Goal: Information Seeking & Learning: Learn about a topic

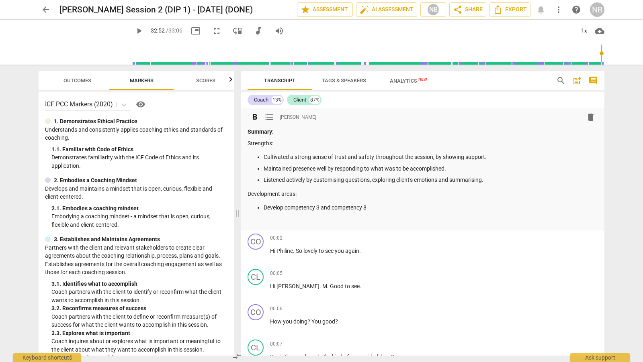
scroll to position [84, 0]
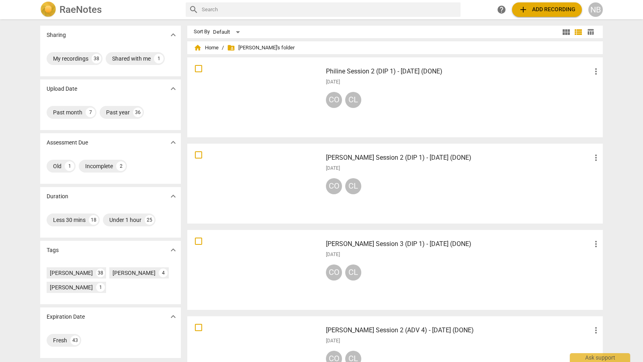
click at [423, 72] on h3 "Philine Session 2 (DIP 1) - [DATE] (DONE)" at bounding box center [458, 72] width 265 height 10
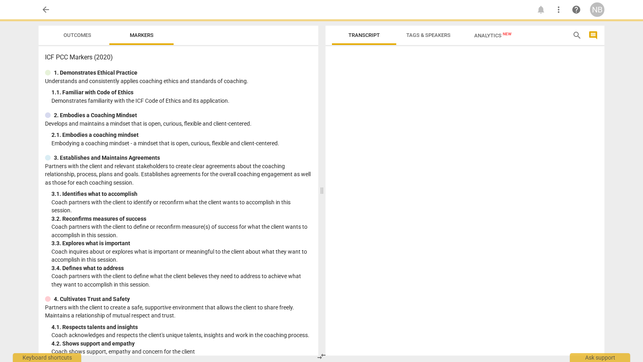
click at [423, 72] on div at bounding box center [464, 202] width 279 height 306
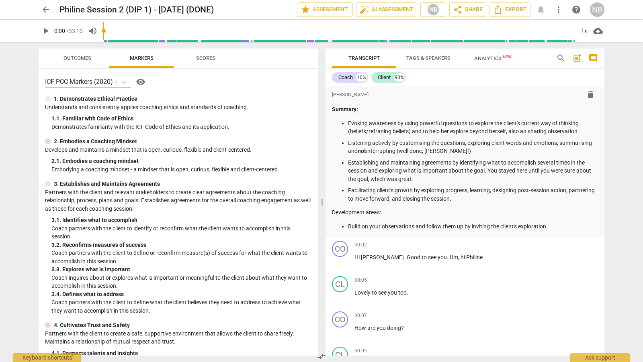
click at [624, 232] on div "arrow_back Philine Session 2 (DIP 1) - [DATE] (DONE) edit star Assessment auto_…" at bounding box center [321, 181] width 643 height 362
click at [382, 133] on p "Evoking awareness by using powerful questions to explore the client's current w…" at bounding box center [473, 127] width 250 height 16
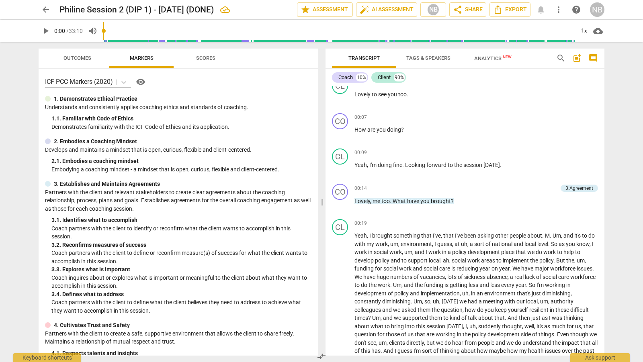
scroll to position [204, 0]
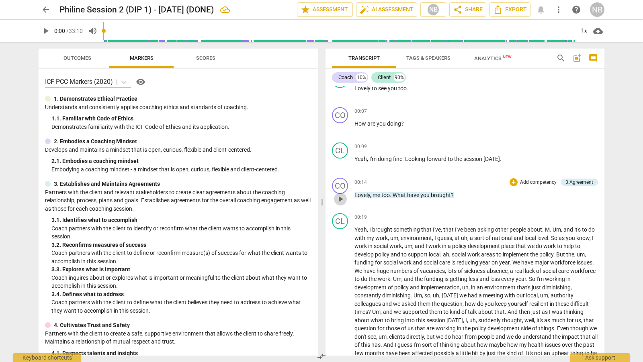
click at [339, 197] on span "play_arrow" at bounding box center [340, 199] width 10 height 10
click at [579, 179] on div "3.Agreement" at bounding box center [579, 182] width 28 height 7
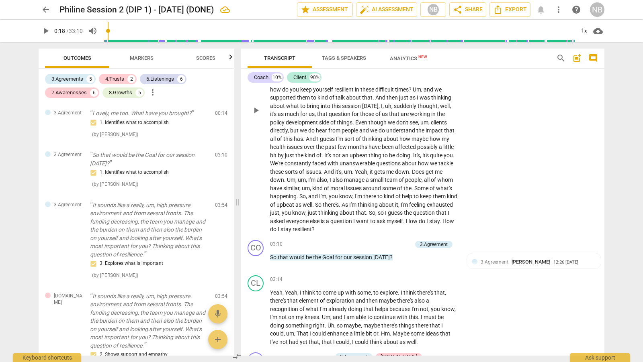
scroll to position [453, 0]
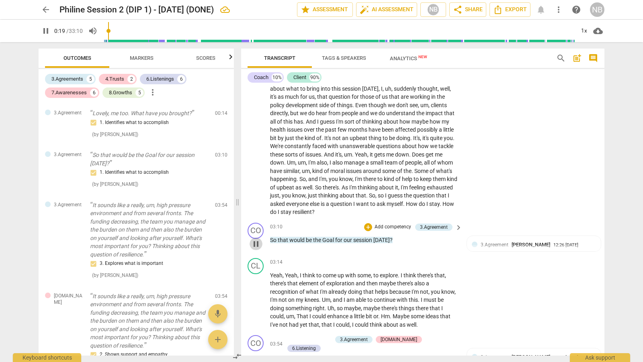
click at [256, 241] on span "pause" at bounding box center [256, 244] width 10 height 10
click at [256, 243] on span "play_arrow" at bounding box center [256, 244] width 10 height 10
click at [256, 241] on span "pause" at bounding box center [256, 244] width 10 height 10
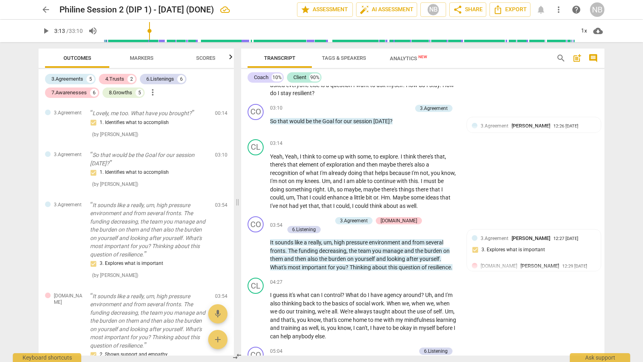
scroll to position [575, 0]
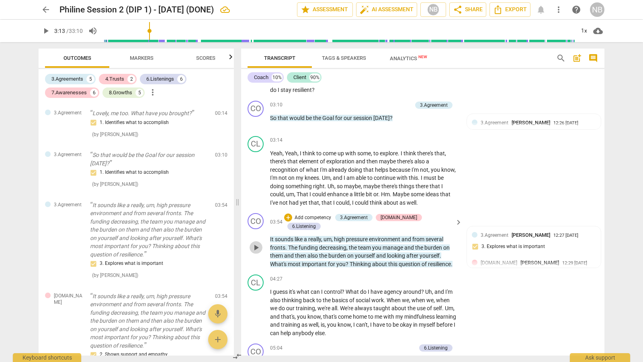
click at [252, 243] on span "play_arrow" at bounding box center [256, 248] width 10 height 10
click at [256, 243] on span "pause" at bounding box center [256, 248] width 10 height 10
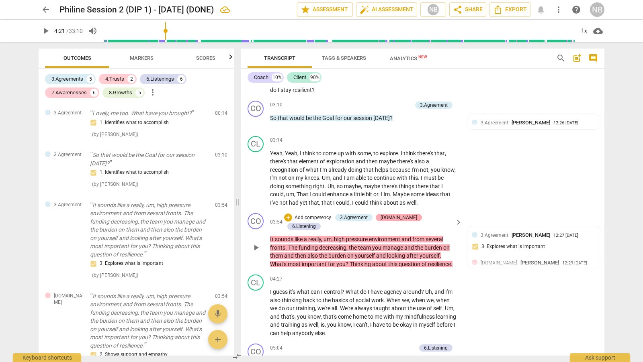
click at [402, 216] on div "[DOMAIN_NAME]" at bounding box center [398, 217] width 37 height 7
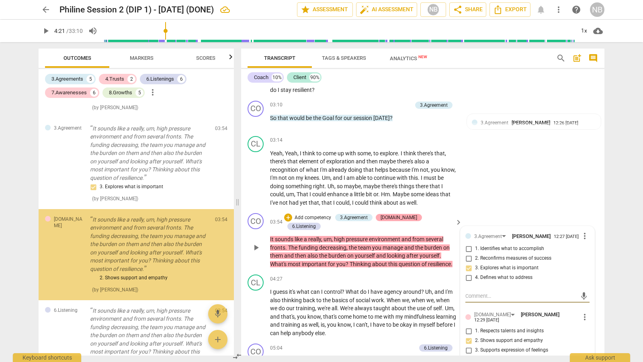
scroll to position [102, 0]
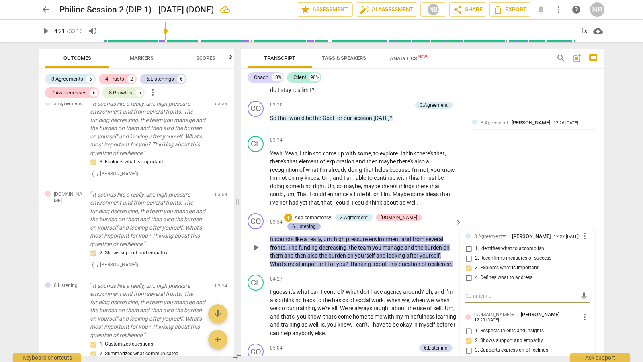
click at [316, 223] on div "6.Listening" at bounding box center [304, 226] width 24 height 7
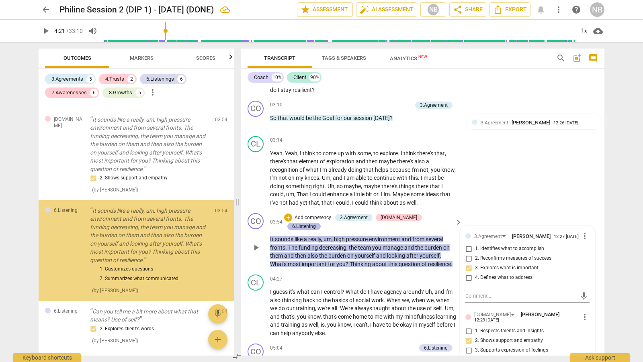
scroll to position [198, 0]
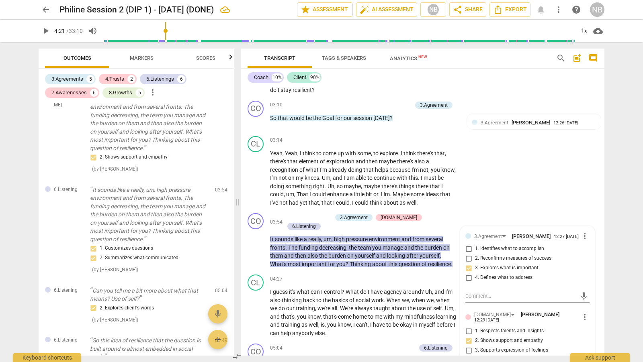
drag, startPoint x: 601, startPoint y: 134, endPoint x: 602, endPoint y: 141, distance: 6.5
click at [602, 141] on div "format_bold format_list_bulleted [PERSON_NAME] delete Summary: Evoking awarenes…" at bounding box center [422, 221] width 363 height 270
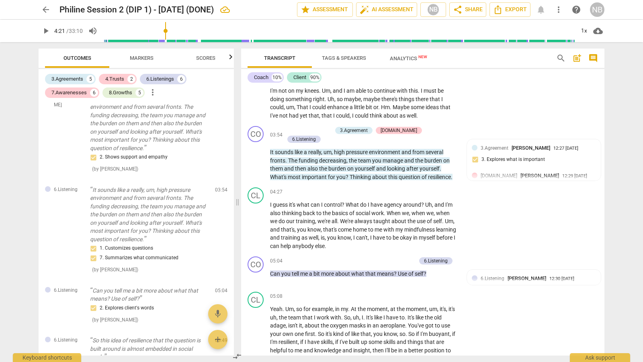
scroll to position [653, 0]
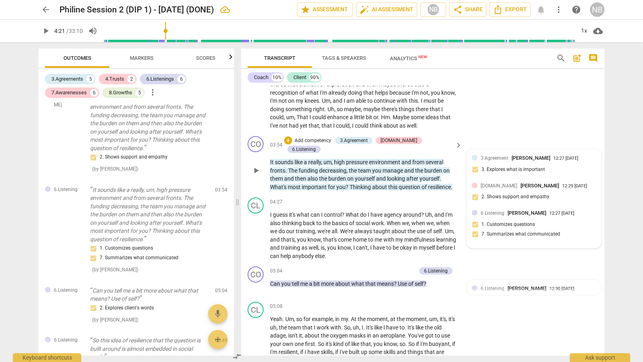
click at [546, 159] on div "3.Agreement [PERSON_NAME]" at bounding box center [516, 158] width 73 height 8
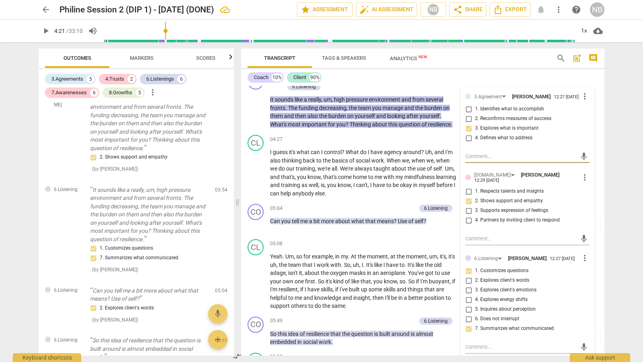
scroll to position [708, 0]
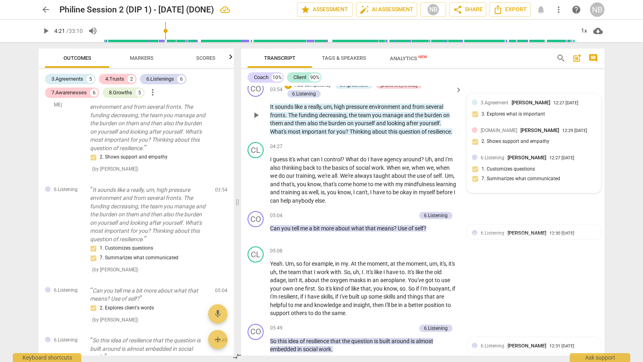
click at [563, 115] on div "3.Agreement [PERSON_NAME] 12:27 [DATE] 3. Explores what is important" at bounding box center [533, 111] width 124 height 24
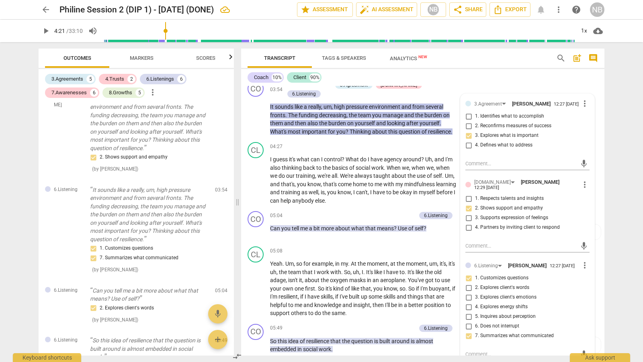
click at [586, 73] on div "Coach 10% Client 90%" at bounding box center [422, 78] width 350 height 14
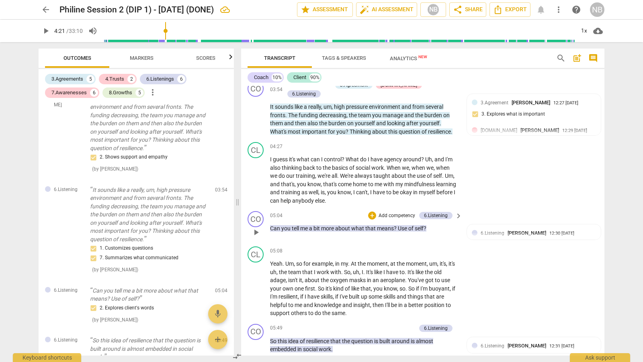
click at [255, 228] on span "play_arrow" at bounding box center [256, 233] width 10 height 10
click at [255, 228] on span "pause" at bounding box center [256, 233] width 10 height 10
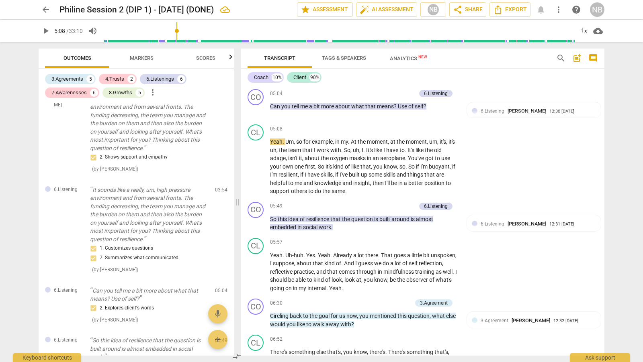
scroll to position [834, 0]
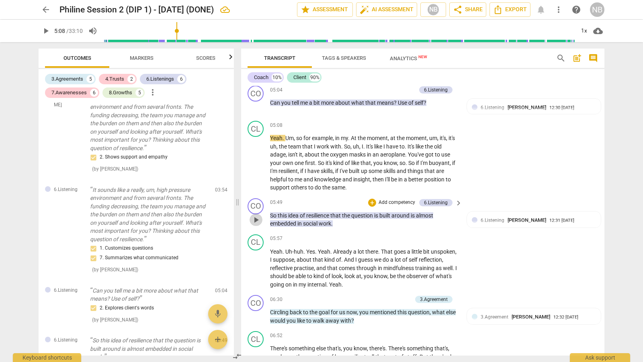
click at [256, 215] on span "play_arrow" at bounding box center [256, 220] width 10 height 10
click at [256, 215] on span "pause" at bounding box center [256, 220] width 10 height 10
click at [255, 312] on span "play_arrow" at bounding box center [256, 317] width 10 height 10
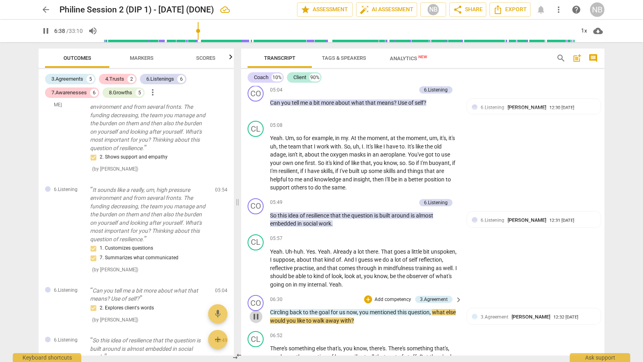
click at [256, 312] on span "pause" at bounding box center [256, 317] width 10 height 10
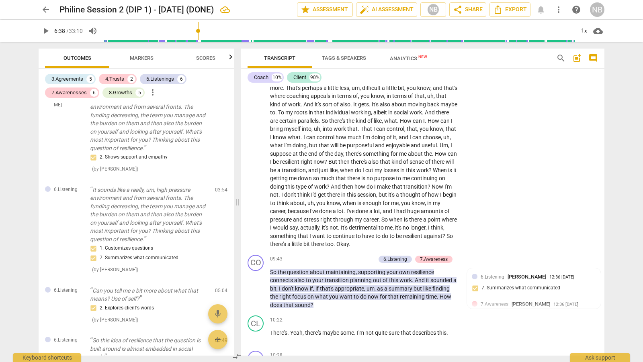
scroll to position [1200, 0]
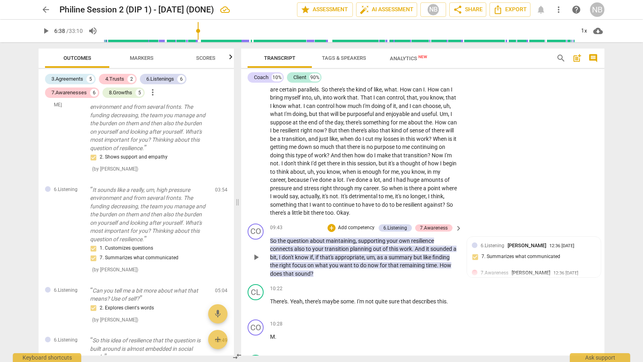
click at [253, 253] on span "play_arrow" at bounding box center [256, 258] width 10 height 10
click at [254, 253] on span "pause" at bounding box center [256, 258] width 10 height 10
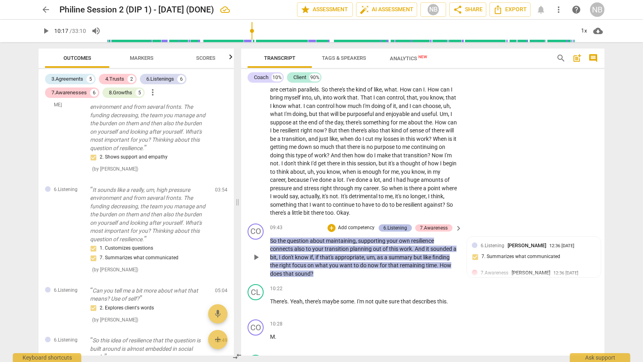
click at [396, 224] on div "6.Listening" at bounding box center [395, 227] width 24 height 7
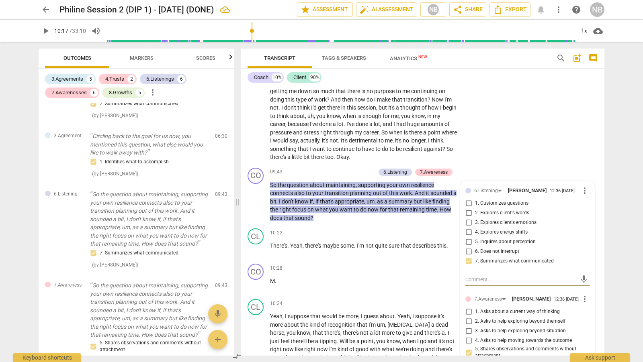
scroll to position [1249, 0]
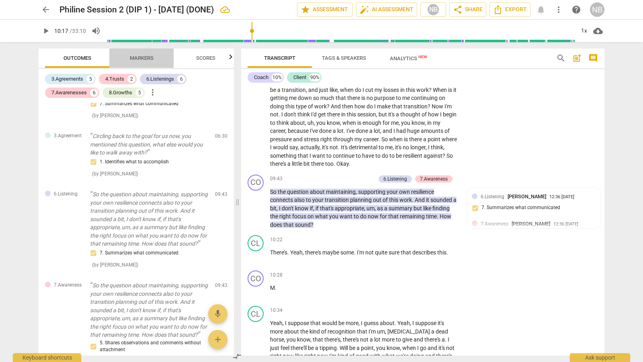
click at [145, 56] on span "Markers" at bounding box center [142, 58] width 24 height 6
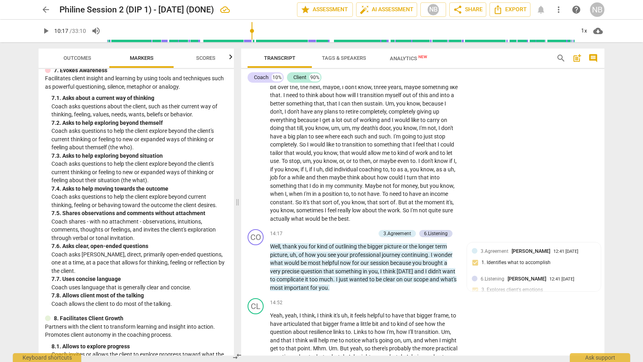
scroll to position [1678, 0]
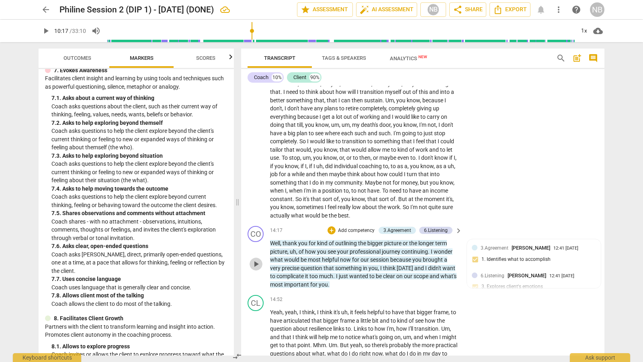
click at [255, 261] on span "play_arrow" at bounding box center [256, 264] width 10 height 10
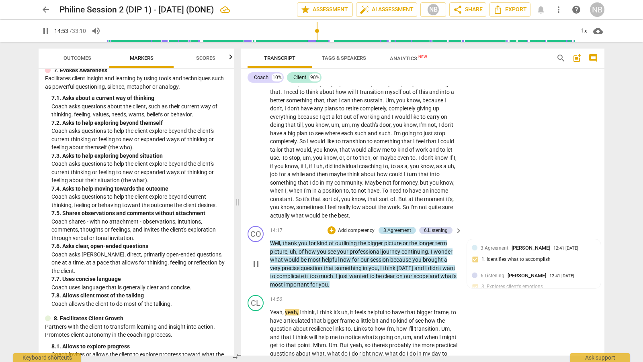
click at [396, 227] on div "3.Agreement" at bounding box center [397, 230] width 28 height 7
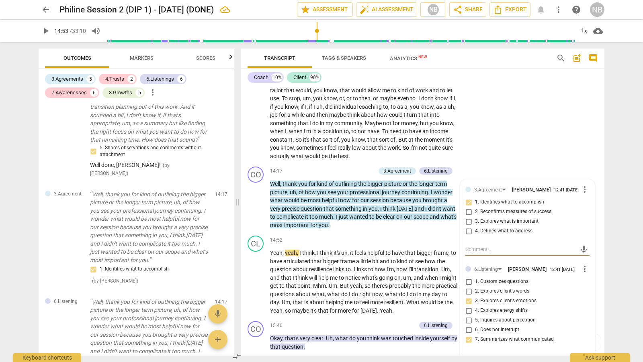
scroll to position [1741, 0]
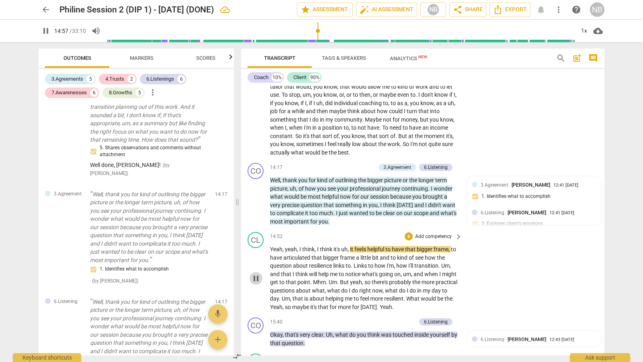
click at [257, 274] on span "pause" at bounding box center [256, 279] width 10 height 10
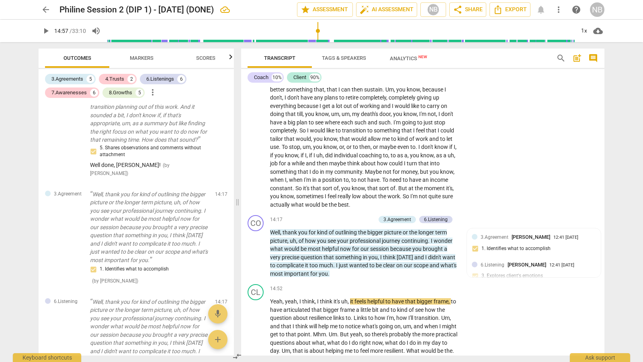
scroll to position [1685, 0]
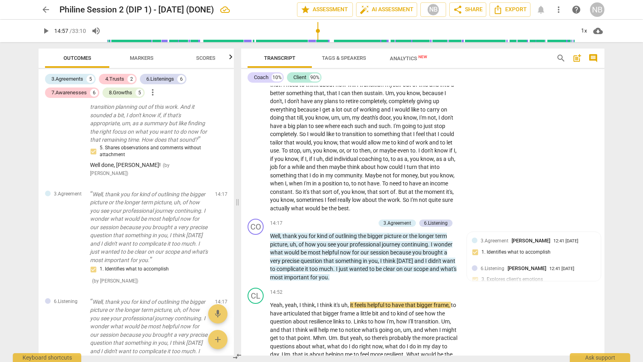
click at [143, 56] on span "Markers" at bounding box center [142, 58] width 24 height 6
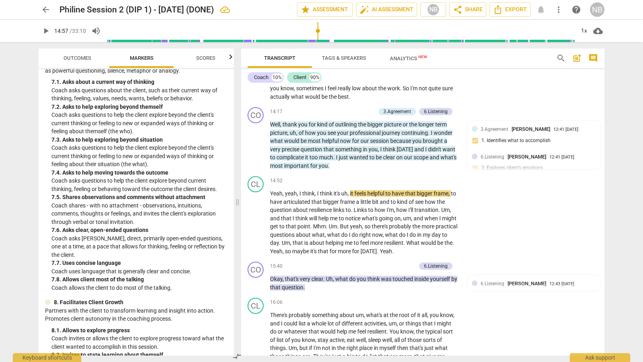
scroll to position [1807, 0]
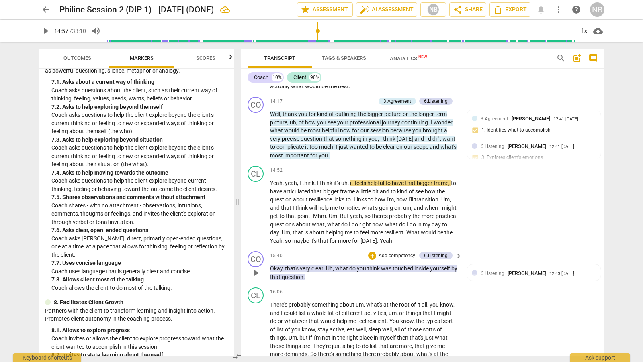
click at [258, 268] on span "play_arrow" at bounding box center [256, 273] width 10 height 10
click at [258, 268] on span "pause" at bounding box center [256, 273] width 10 height 10
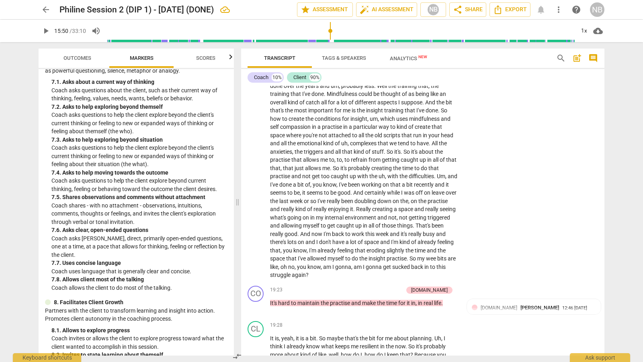
scroll to position [2104, 0]
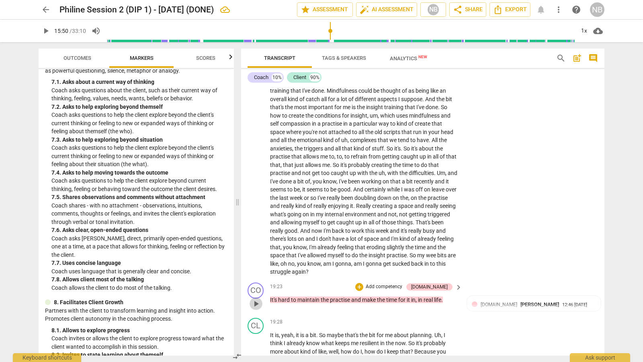
click at [257, 299] on span "play_arrow" at bounding box center [256, 304] width 10 height 10
click at [257, 299] on span "pause" at bounding box center [256, 304] width 10 height 10
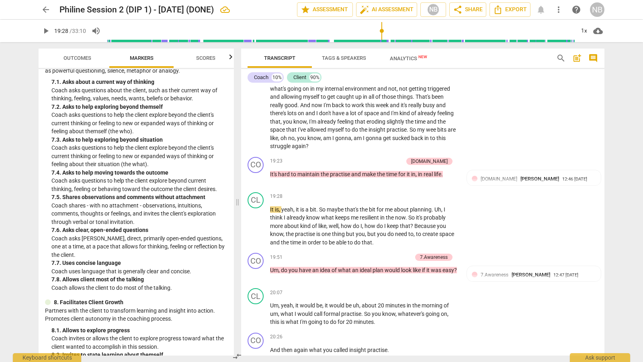
scroll to position [2233, 0]
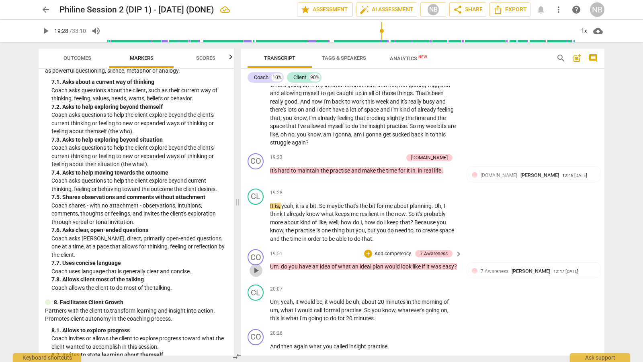
click at [255, 267] on span "play_arrow" at bounding box center [256, 271] width 10 height 10
click at [255, 267] on span "pause" at bounding box center [256, 271] width 10 height 10
drag, startPoint x: 604, startPoint y: 241, endPoint x: 604, endPoint y: 248, distance: 7.2
click at [604, 248] on div "Transcript Tags & Speakers Analytics New search post_add comment Coach 10% Clie…" at bounding box center [424, 202] width 373 height 320
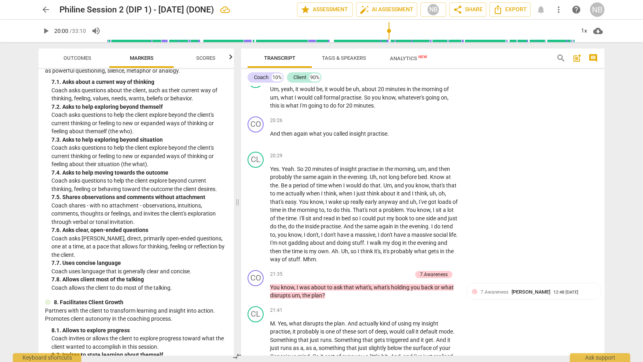
scroll to position [2481, 0]
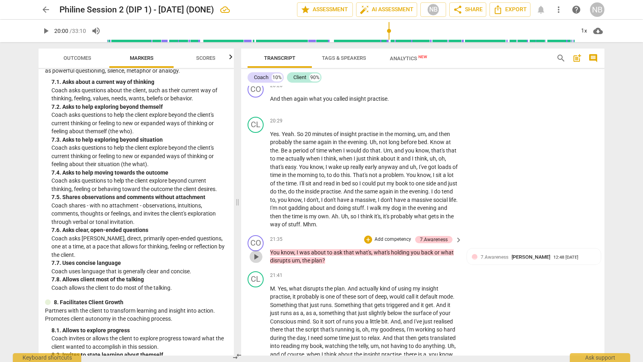
click at [253, 255] on span "play_arrow" at bounding box center [256, 257] width 10 height 10
click at [256, 254] on span "pause" at bounding box center [256, 257] width 10 height 10
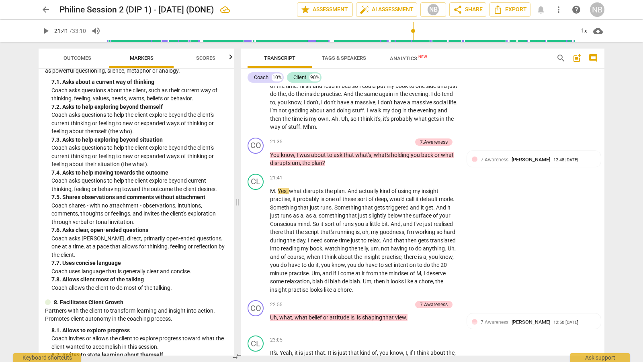
scroll to position [2595, 0]
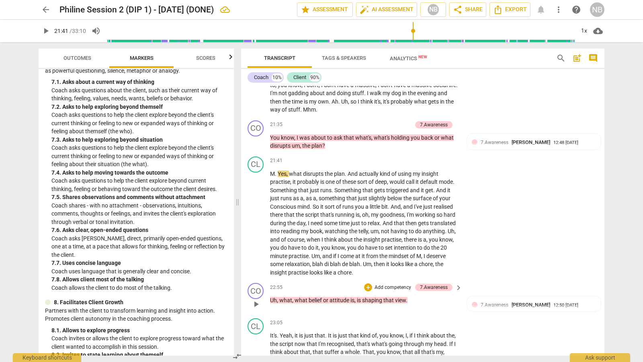
click at [257, 300] on span "play_arrow" at bounding box center [256, 305] width 10 height 10
click at [257, 300] on span "pause" at bounding box center [256, 305] width 10 height 10
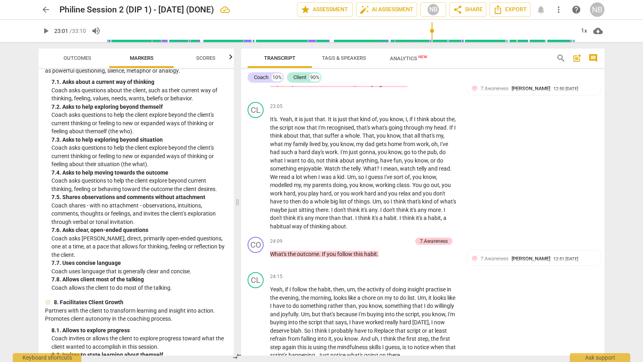
scroll to position [2816, 0]
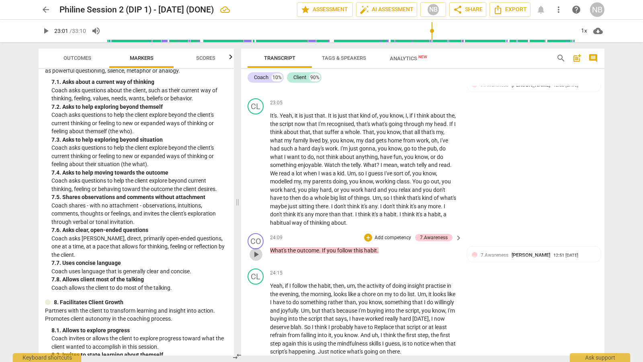
click at [257, 250] on span "play_arrow" at bounding box center [256, 255] width 10 height 10
click at [256, 250] on span "pause" at bounding box center [256, 255] width 10 height 10
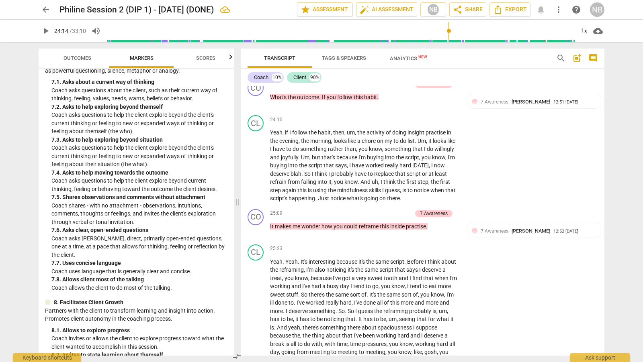
scroll to position [2983, 0]
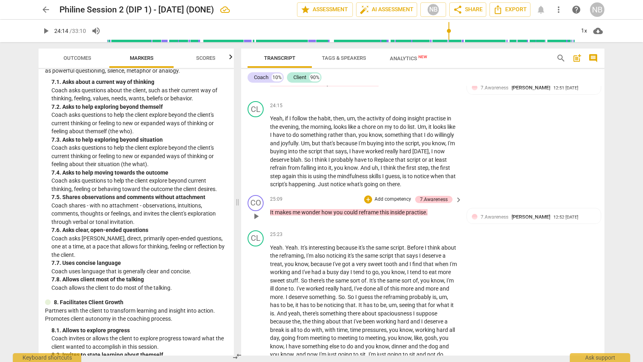
click at [258, 212] on span "play_arrow" at bounding box center [256, 217] width 10 height 10
click at [258, 212] on span "pause" at bounding box center [256, 217] width 10 height 10
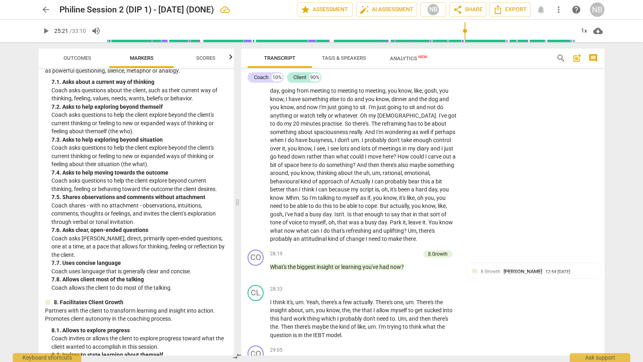
scroll to position [3238, 0]
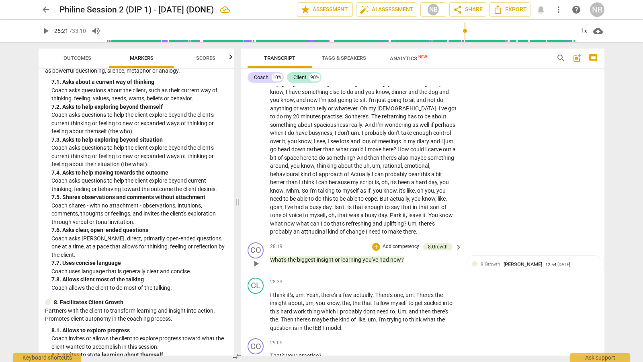
click at [254, 262] on span "play_arrow" at bounding box center [256, 264] width 10 height 10
click at [257, 261] on span "pause" at bounding box center [256, 264] width 10 height 10
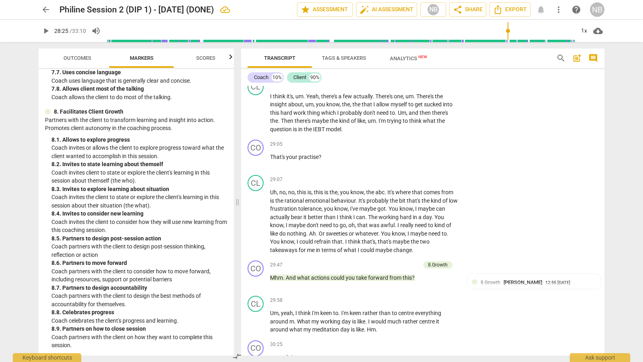
scroll to position [3440, 0]
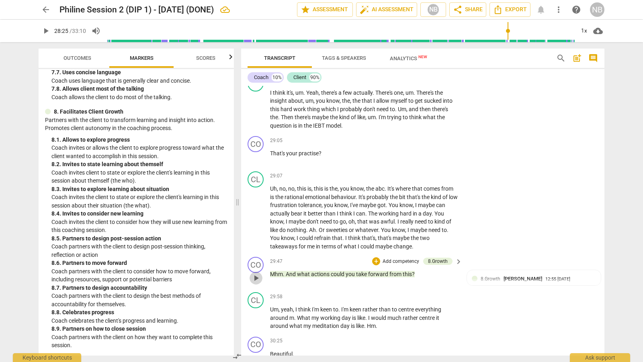
click at [258, 274] on span "play_arrow" at bounding box center [256, 278] width 10 height 10
click at [258, 274] on span "pause" at bounding box center [256, 278] width 10 height 10
type input "1793"
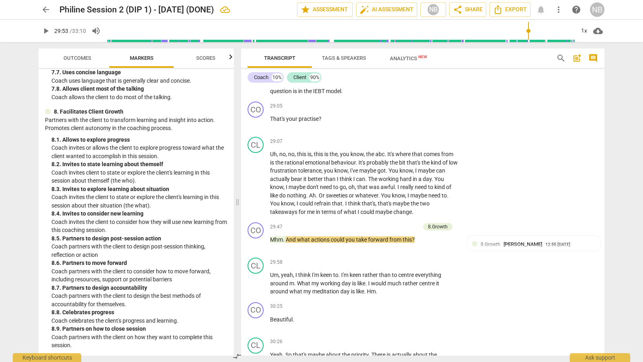
scroll to position [3436, 0]
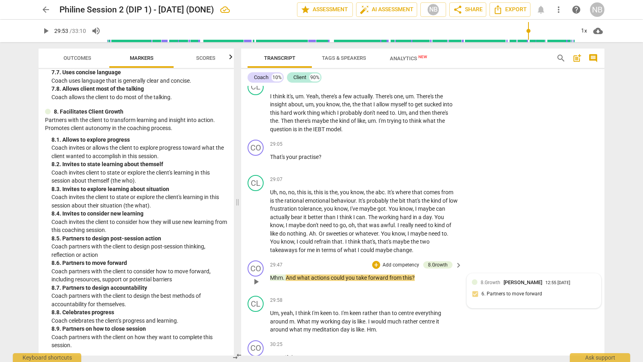
click at [522, 289] on div "8.Growth [PERSON_NAME] 12:55 [DATE] 6. Partners to move forward" at bounding box center [533, 291] width 124 height 24
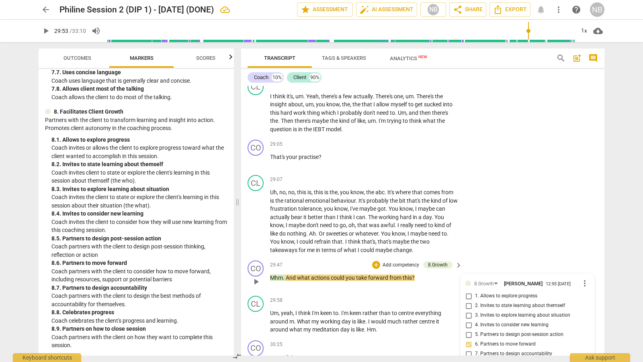
scroll to position [3606, 0]
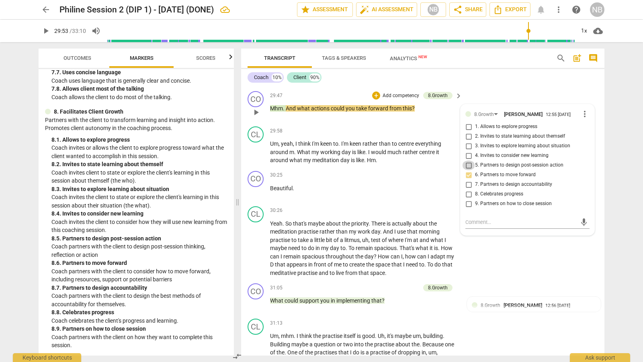
click at [469, 165] on input "5. Partners to design post-session action" at bounding box center [468, 166] width 13 height 10
checkbox input "true"
click at [467, 173] on input "6. Partners to move forward" at bounding box center [468, 175] width 13 height 10
checkbox input "false"
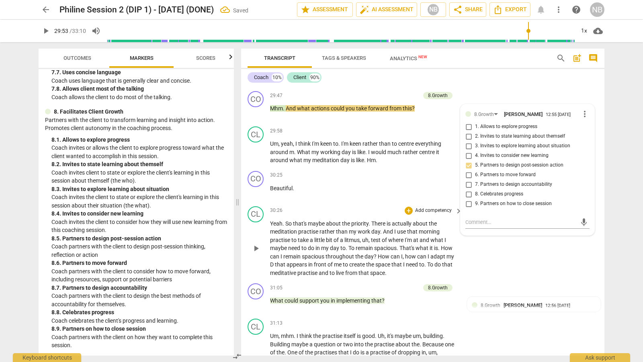
click at [497, 256] on div "CL play_arrow pause 30:26 + Add competency keyboard_arrow_right Yeah . So that'…" at bounding box center [422, 242] width 363 height 78
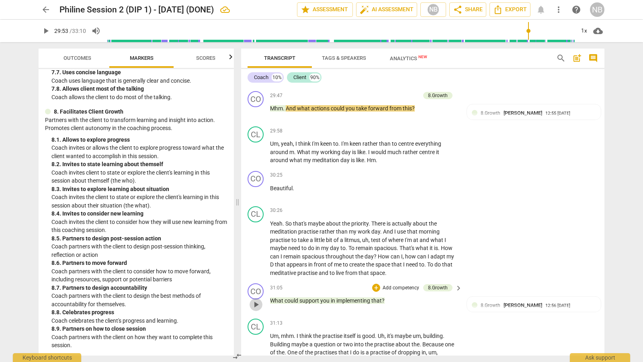
click at [257, 300] on span "play_arrow" at bounding box center [256, 305] width 10 height 10
click at [257, 300] on span "pause" at bounding box center [256, 305] width 10 height 10
click at [258, 300] on span "play_arrow" at bounding box center [256, 305] width 10 height 10
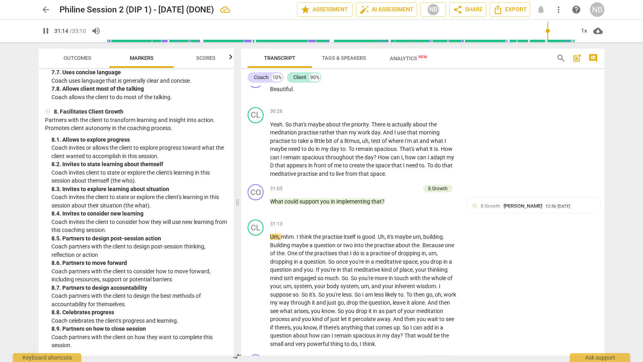
scroll to position [3754, 0]
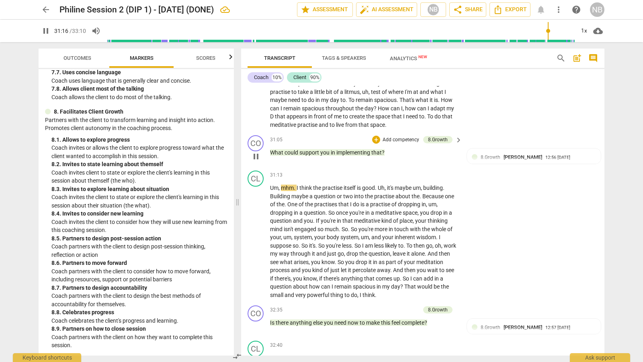
click at [257, 152] on span "pause" at bounding box center [256, 157] width 10 height 10
click at [256, 322] on span "play_arrow" at bounding box center [256, 327] width 10 height 10
click at [257, 322] on span "pause" at bounding box center [256, 327] width 10 height 10
type input "1960"
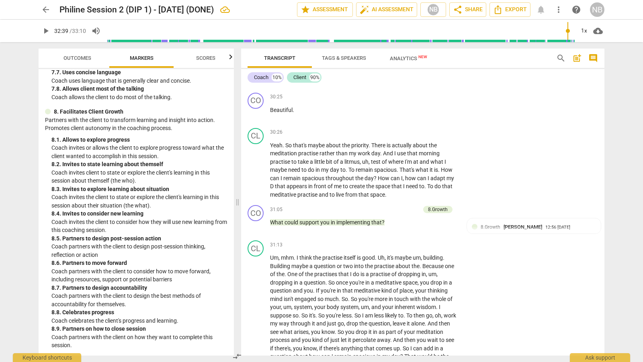
scroll to position [3691, 0]
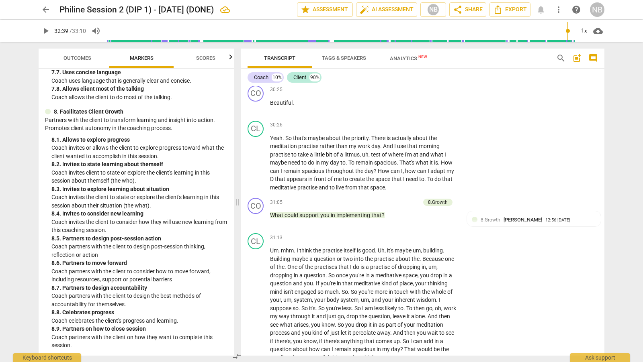
click at [603, 332] on div "format_bold format_list_bulleted [PERSON_NAME] delete Summary: Evoking awarenes…" at bounding box center [422, 221] width 363 height 270
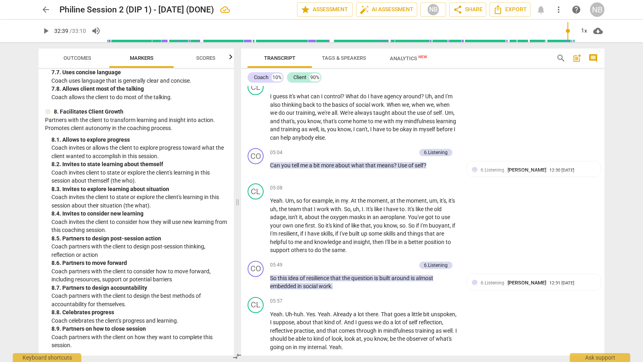
scroll to position [764, 0]
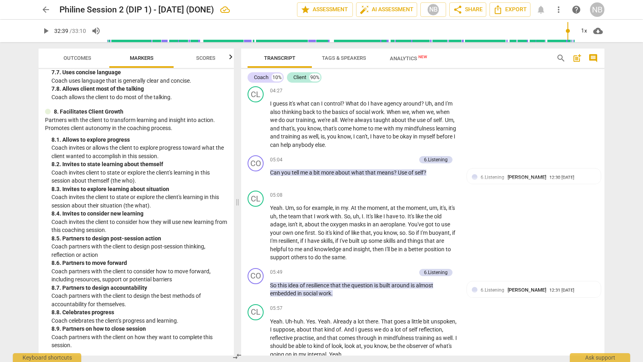
drag, startPoint x: 604, startPoint y: 145, endPoint x: 610, endPoint y: 64, distance: 81.3
click at [610, 64] on div "Transcript Tags & Speakers Analytics New search post_add comment Coach 10% Clie…" at bounding box center [424, 202] width 373 height 320
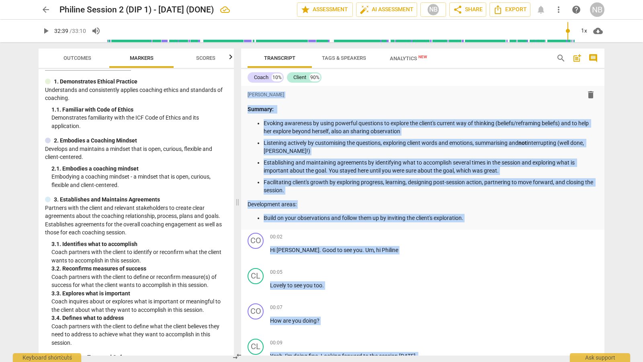
scroll to position [18, 0]
click at [360, 314] on div "00:07 + Add competency keyboard_arrow_right How are you doing ?" at bounding box center [366, 318] width 193 height 29
